Goal: Information Seeking & Learning: Find specific page/section

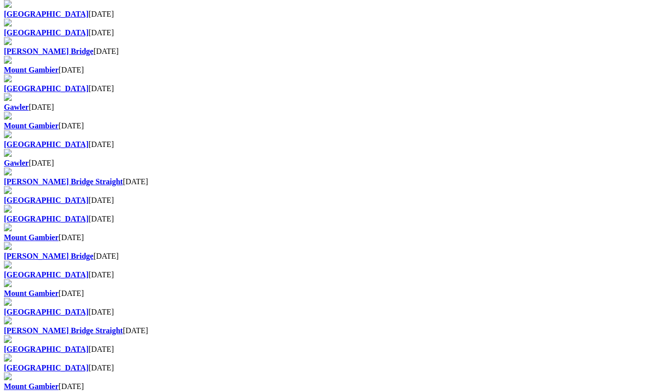
scroll to position [490, 0]
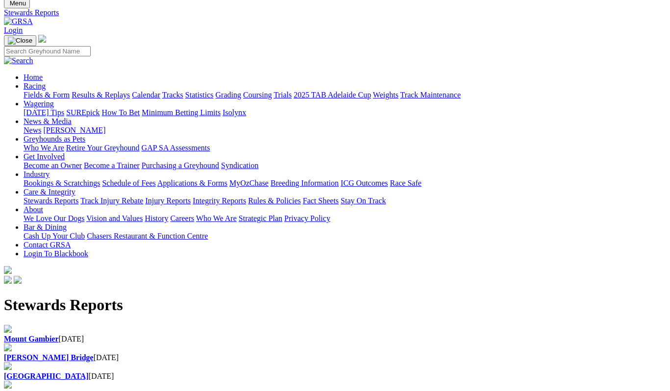
scroll to position [169, 0]
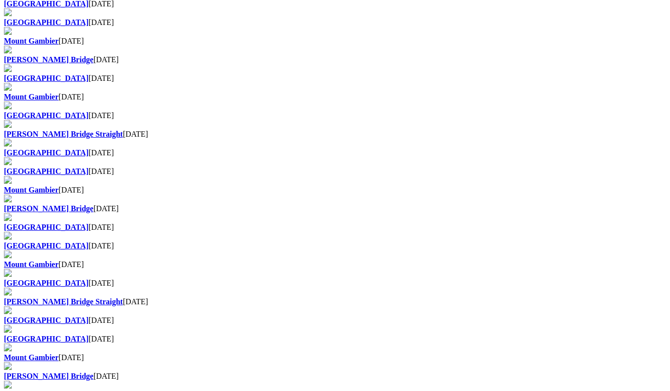
scroll to position [687, 0]
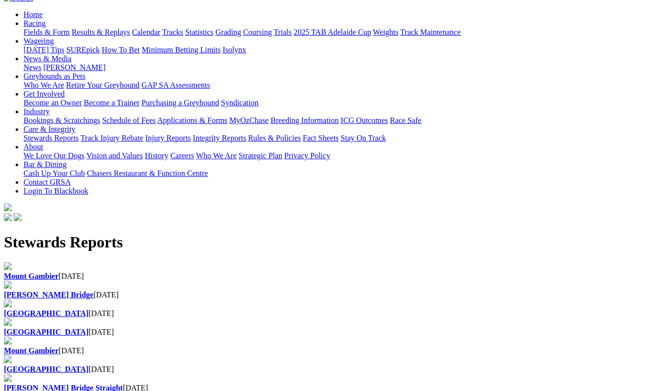
scroll to position [98, 0]
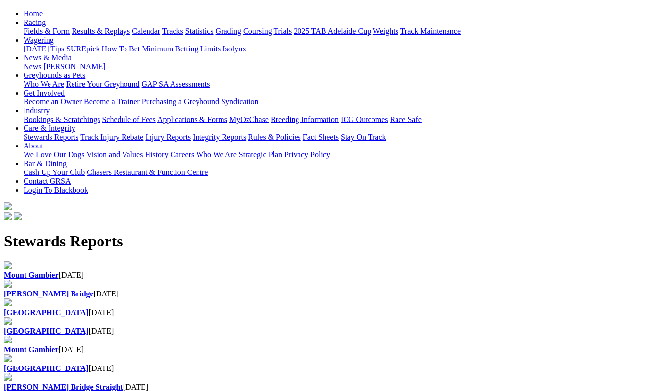
click at [123, 383] on b "[PERSON_NAME] Bridge Straight" at bounding box center [63, 387] width 119 height 8
